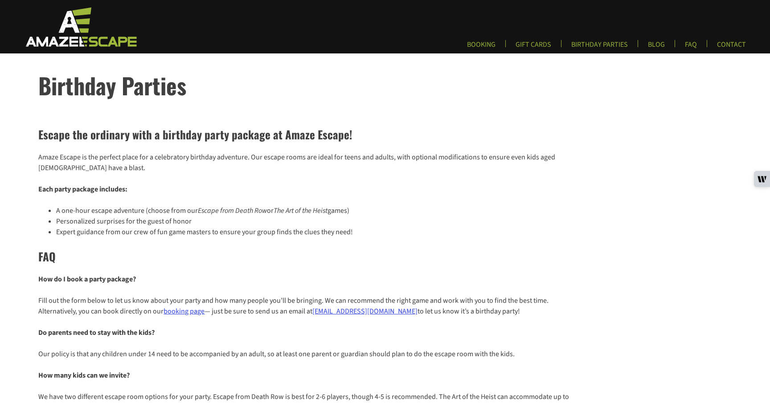
scroll to position [375, 0]
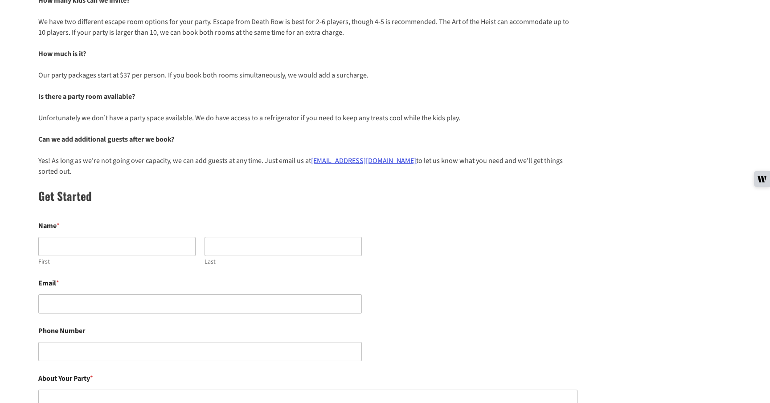
click at [545, 167] on div "Escape the ordinary with a birthday party package at Amaze Escape! Amaze Escape…" at bounding box center [385, 118] width 770 height 752
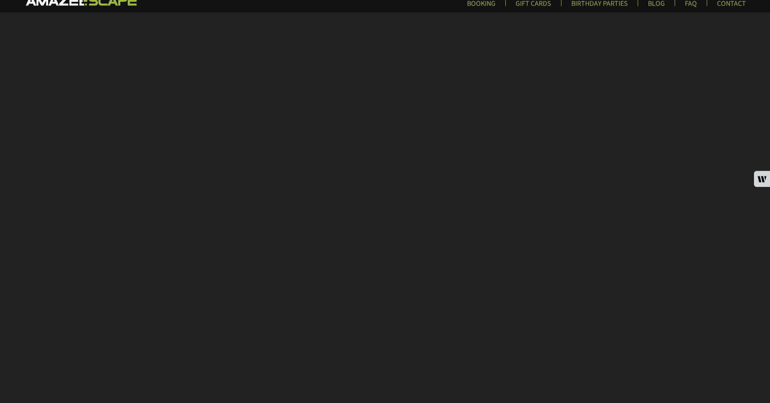
scroll to position [40, 0]
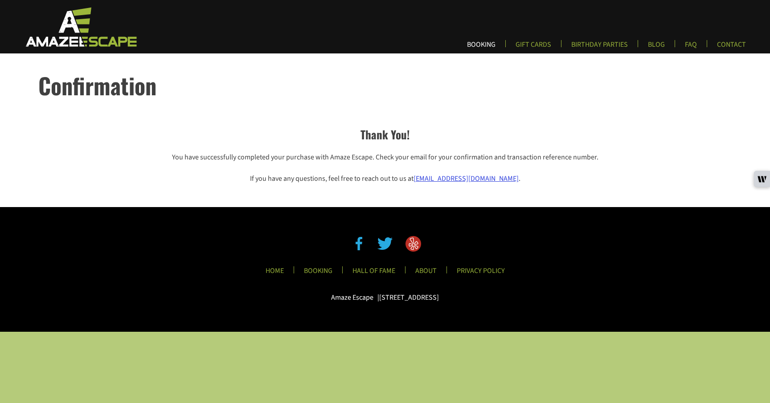
click at [460, 43] on link "BOOKING" at bounding box center [481, 47] width 43 height 15
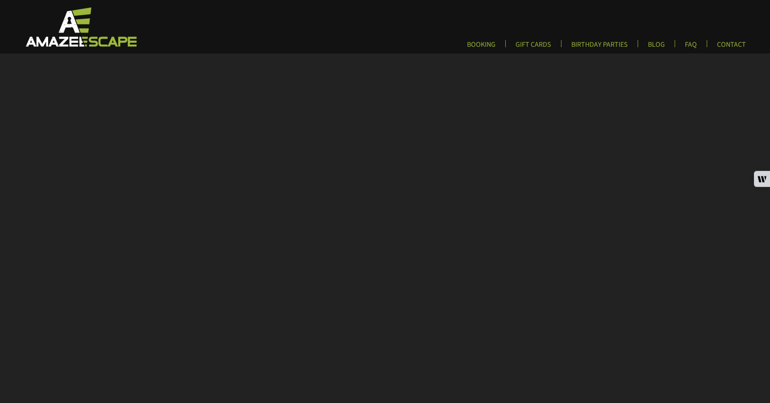
click at [123, 33] on img at bounding box center [80, 26] width 132 height 41
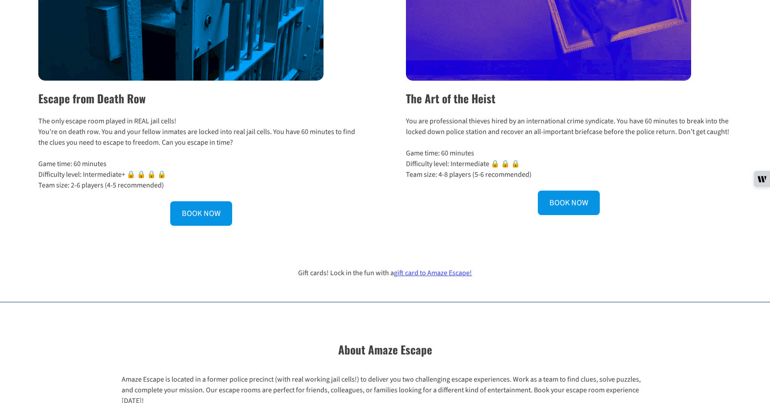
scroll to position [397, 0]
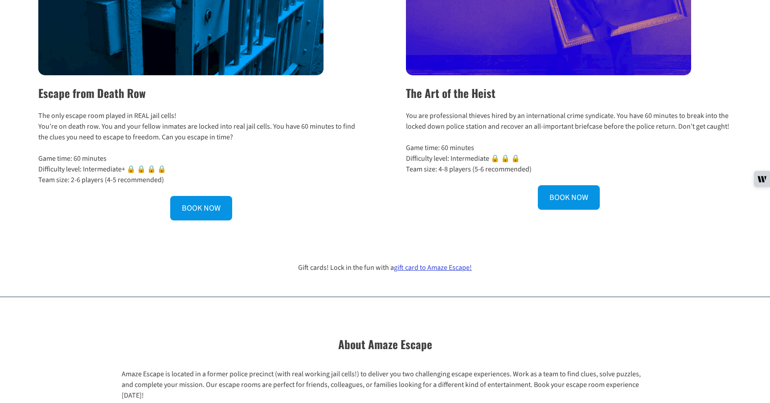
click at [502, 102] on h2 "The Art of the Heist" at bounding box center [569, 93] width 326 height 17
drag, startPoint x: 408, startPoint y: 107, endPoint x: 521, endPoint y: 107, distance: 112.8
click at [521, 102] on h2 "The Art of the Heist" at bounding box center [569, 93] width 326 height 17
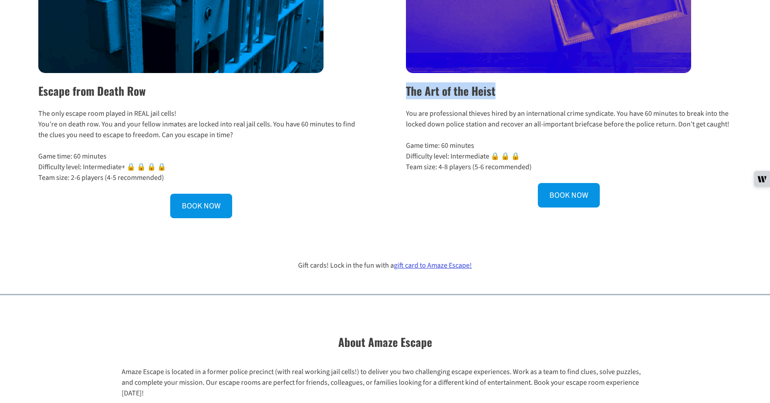
copy h2 "The Art of the Heist"
